Goal: Information Seeking & Learning: Check status

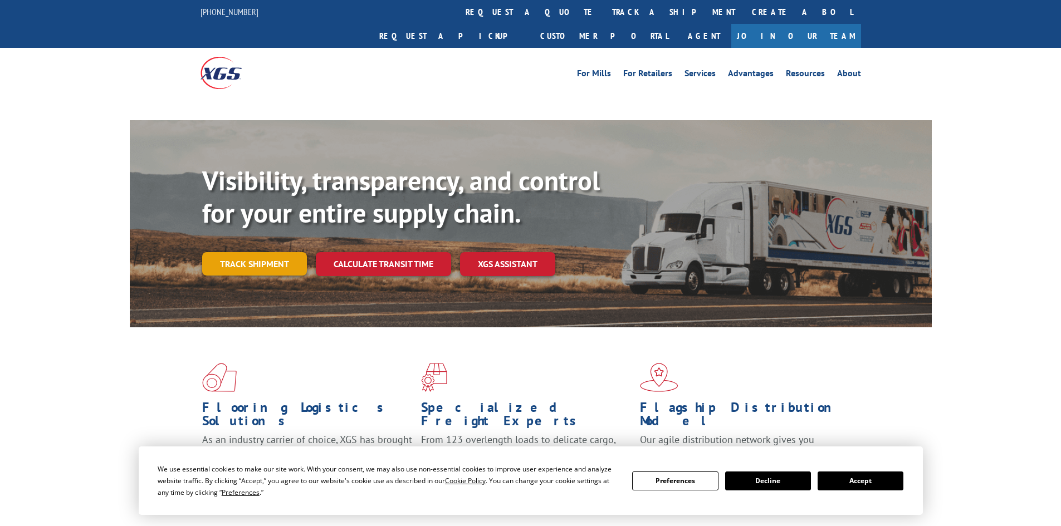
click at [286, 252] on link "Track shipment" at bounding box center [254, 263] width 105 height 23
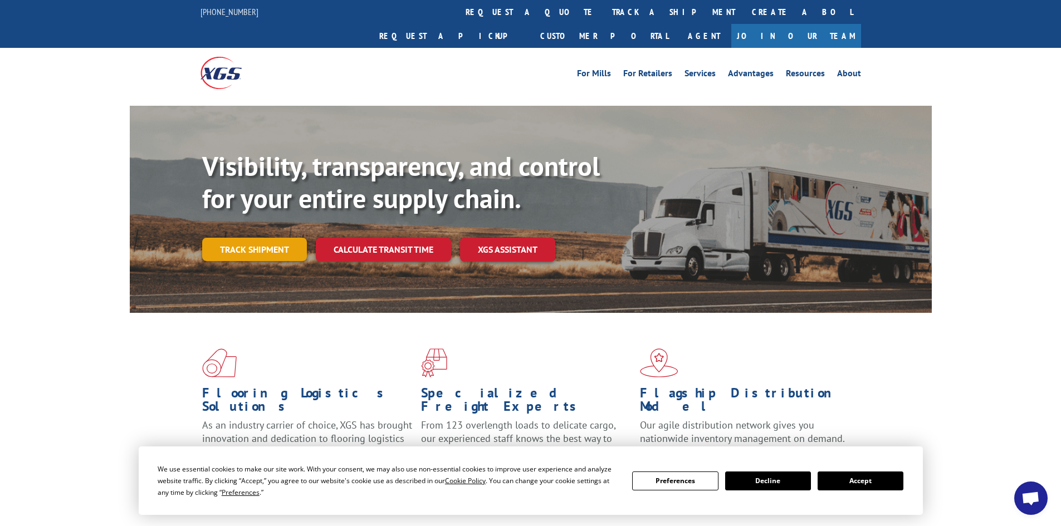
click at [233, 238] on link "Track shipment" at bounding box center [254, 249] width 105 height 23
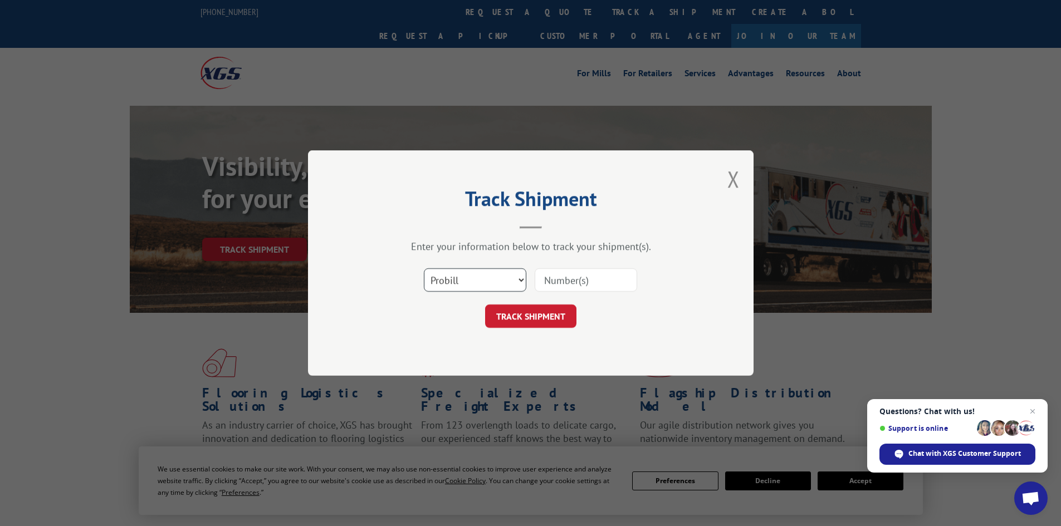
click at [505, 280] on select "Select category... Probill BOL PO" at bounding box center [475, 279] width 102 height 23
select select "bol"
click at [424, 268] on select "Select category... Probill BOL PO" at bounding box center [475, 279] width 102 height 23
click at [584, 284] on input at bounding box center [586, 279] width 102 height 23
paste input "5320719"
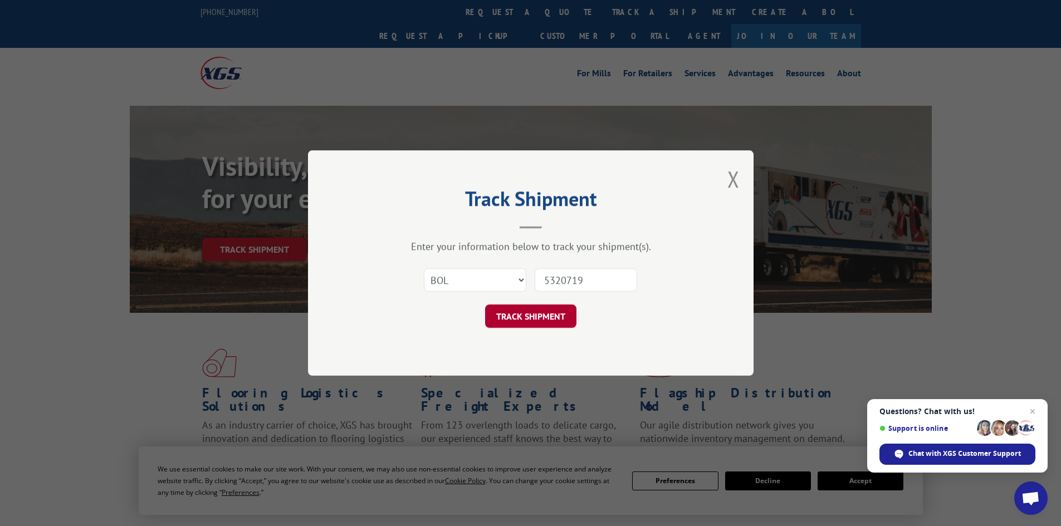
type input "5320719"
click at [544, 319] on button "TRACK SHIPMENT" at bounding box center [530, 316] width 91 height 23
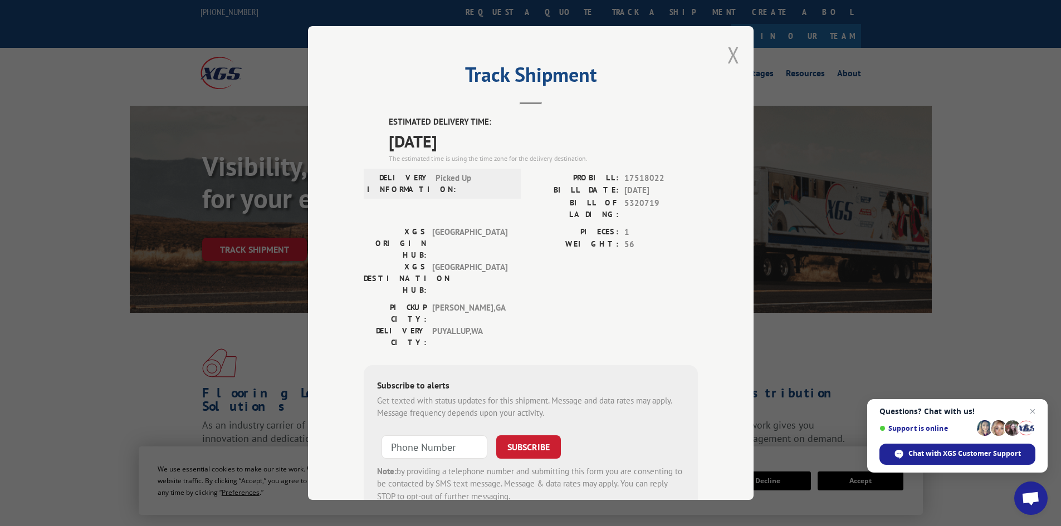
click at [730, 57] on button "Close modal" at bounding box center [733, 55] width 12 height 30
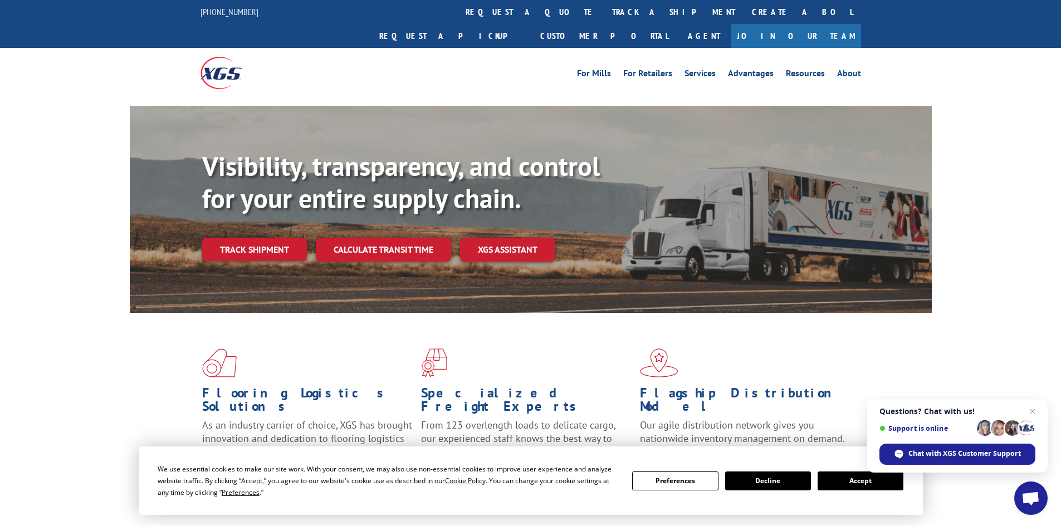
click at [248, 238] on link "Track shipment" at bounding box center [254, 249] width 105 height 23
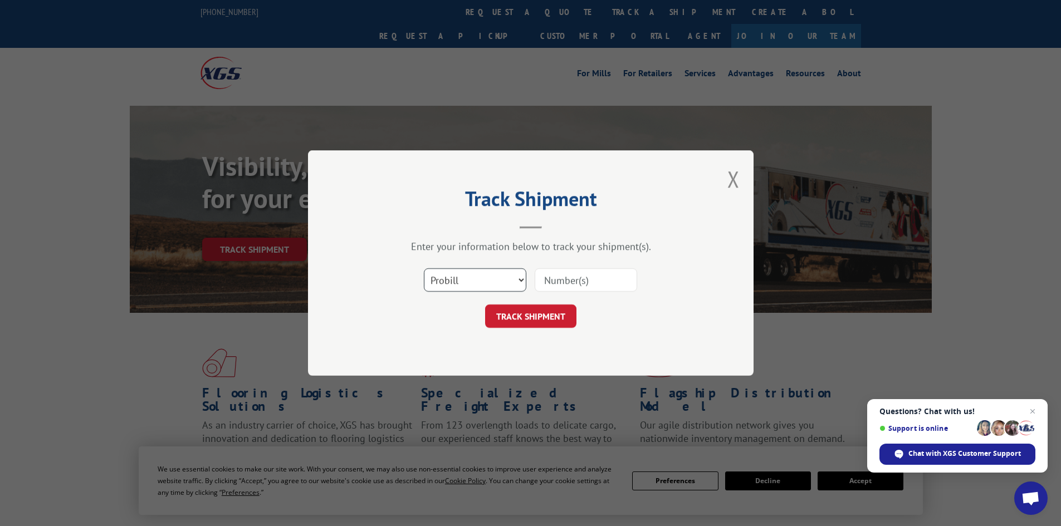
drag, startPoint x: 496, startPoint y: 280, endPoint x: 495, endPoint y: 291, distance: 10.6
click at [496, 280] on select "Select category... Probill BOL PO" at bounding box center [475, 279] width 102 height 23
select select "bol"
click at [424, 268] on select "Select category... Probill BOL PO" at bounding box center [475, 279] width 102 height 23
click at [563, 280] on input at bounding box center [586, 279] width 102 height 23
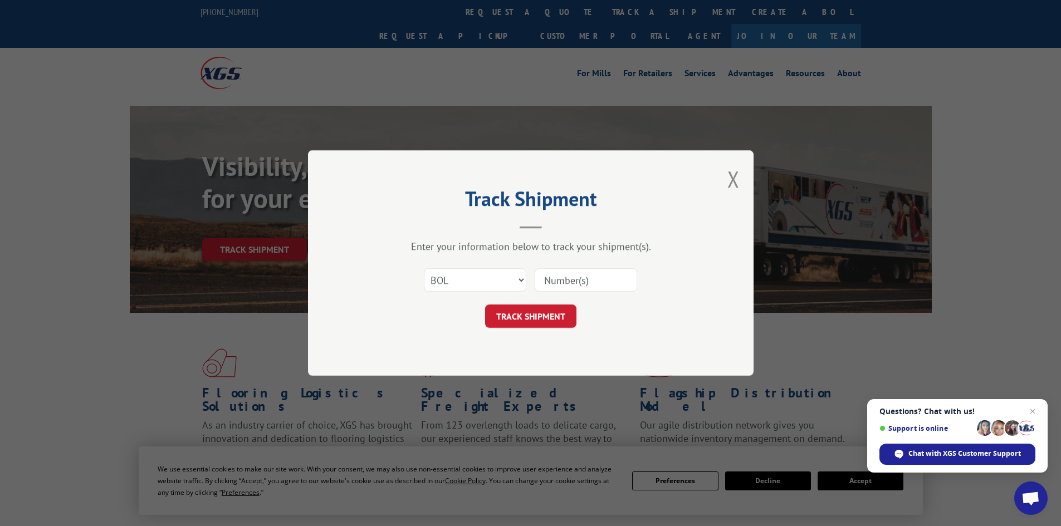
paste input "IF12330"
type input "IF12330"
click at [548, 320] on button "TRACK SHIPMENT" at bounding box center [530, 316] width 91 height 23
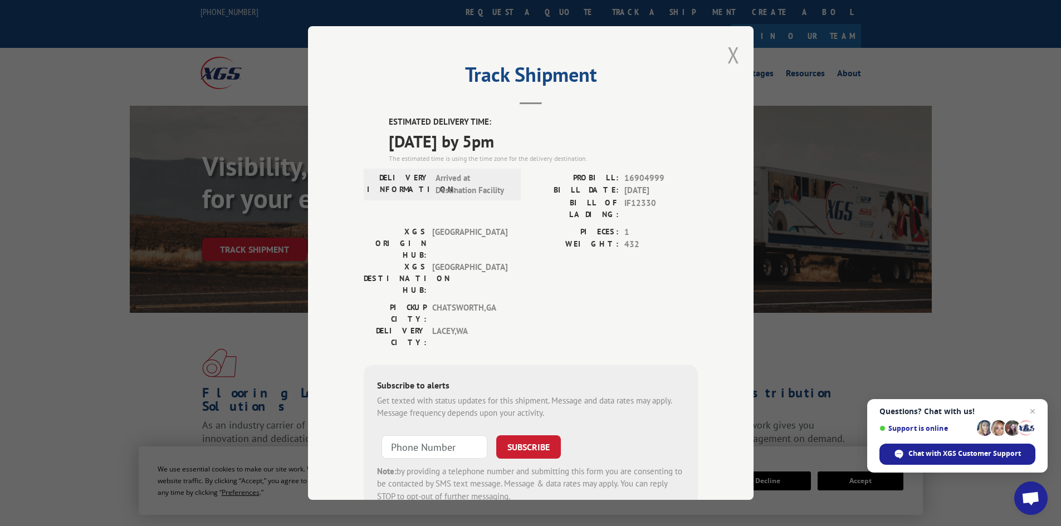
click at [727, 52] on button "Close modal" at bounding box center [733, 55] width 12 height 30
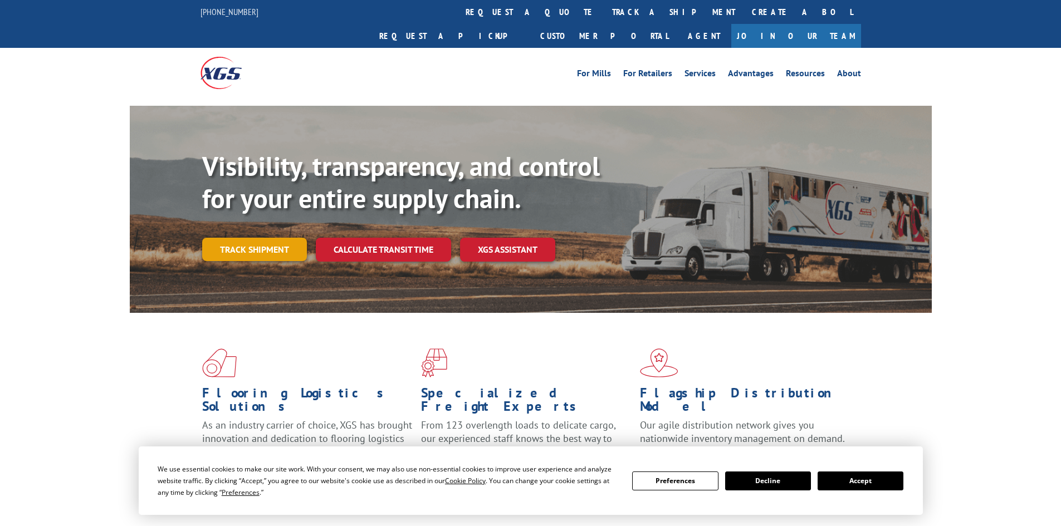
click at [251, 238] on link "Track shipment" at bounding box center [254, 249] width 105 height 23
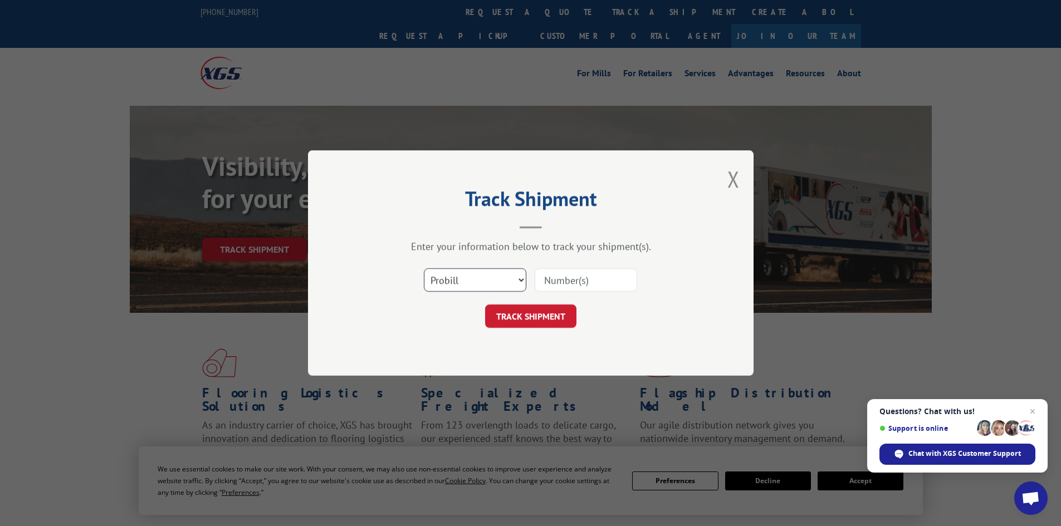
click at [497, 278] on select "Select category... Probill BOL PO" at bounding box center [475, 279] width 102 height 23
select select "bol"
click at [424, 268] on select "Select category... Probill BOL PO" at bounding box center [475, 279] width 102 height 23
click at [580, 274] on input at bounding box center [586, 279] width 102 height 23
paste input "5309137"
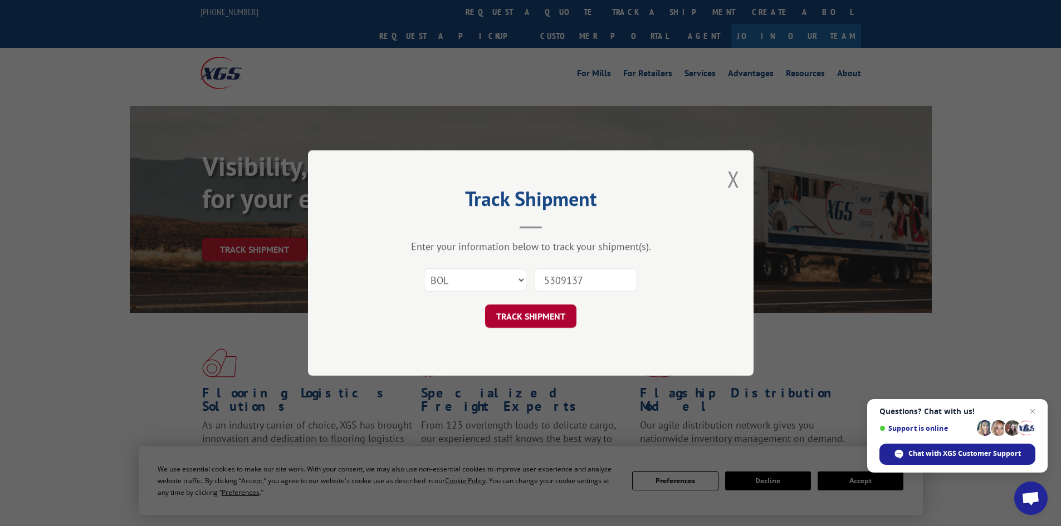
type input "5309137"
click at [542, 315] on button "TRACK SHIPMENT" at bounding box center [530, 316] width 91 height 23
